Goal: Task Accomplishment & Management: Manage account settings

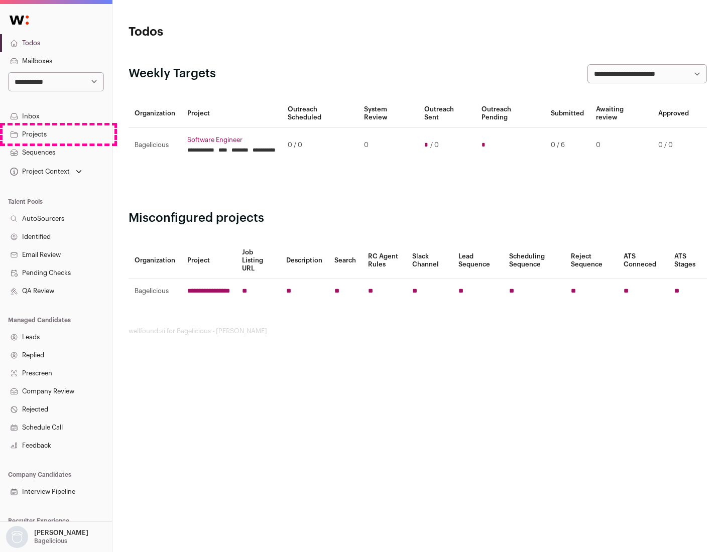
click at [56, 134] on link "Projects" at bounding box center [56, 134] width 112 height 18
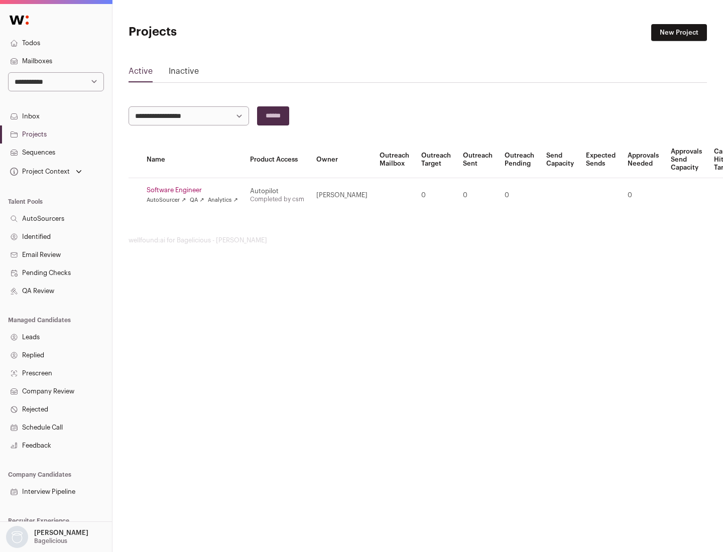
click at [195, 190] on link "Software Engineer" at bounding box center [192, 190] width 91 height 8
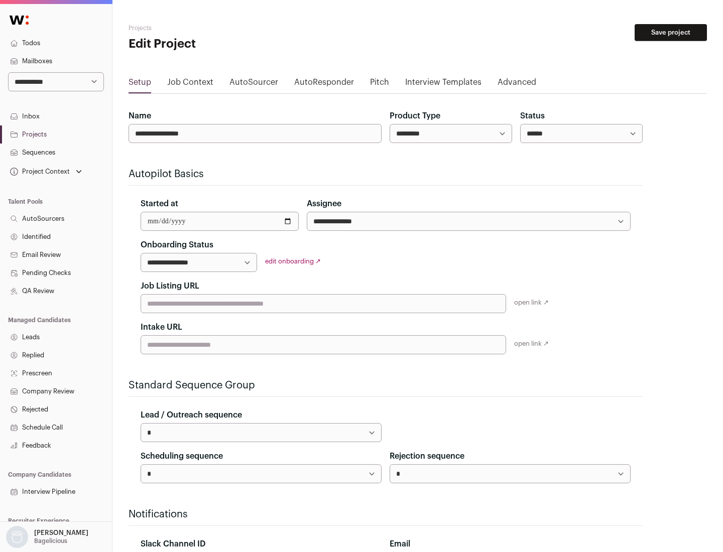
click at [671, 33] on button "Save project" at bounding box center [670, 32] width 72 height 17
